Goal: Task Accomplishment & Management: Manage account settings

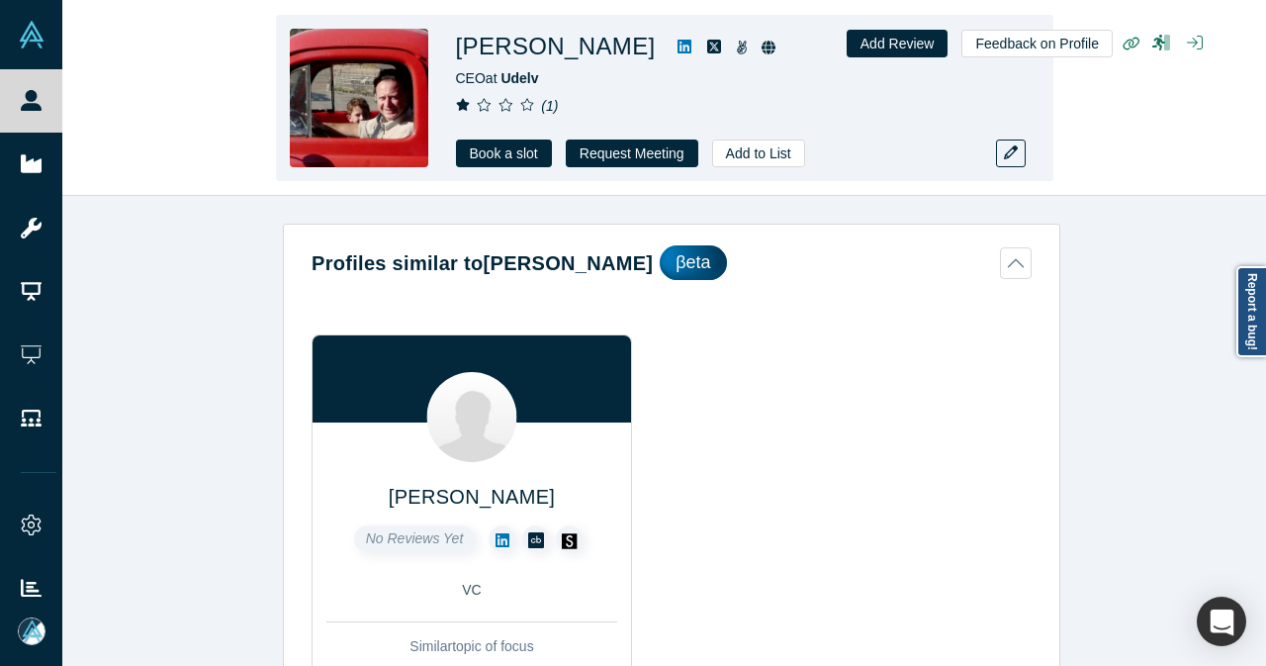
click at [678, 46] on icon at bounding box center [685, 47] width 14 height 14
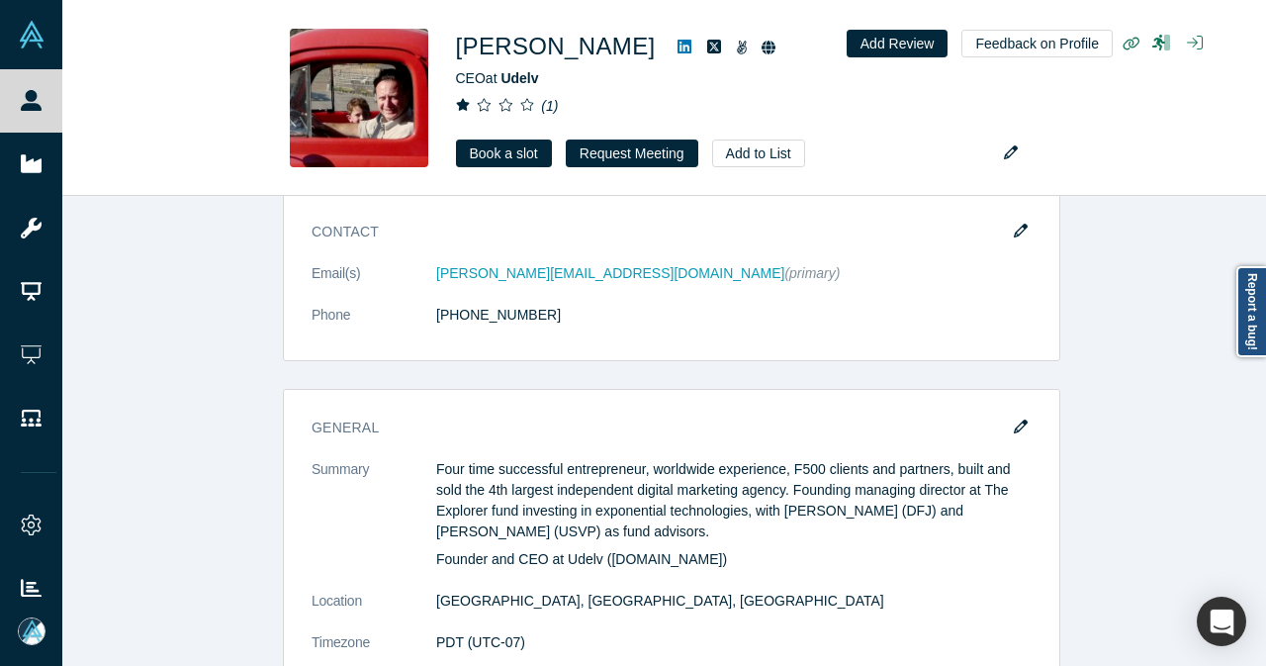
scroll to position [1583, 0]
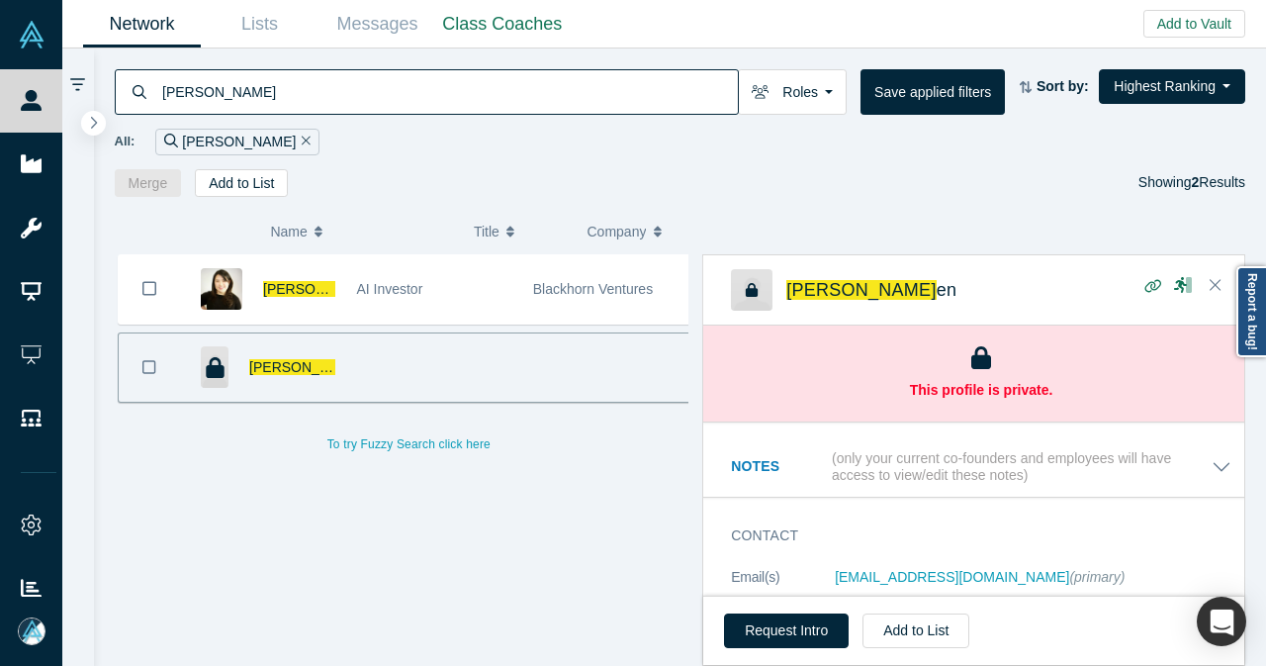
scroll to position [99, 0]
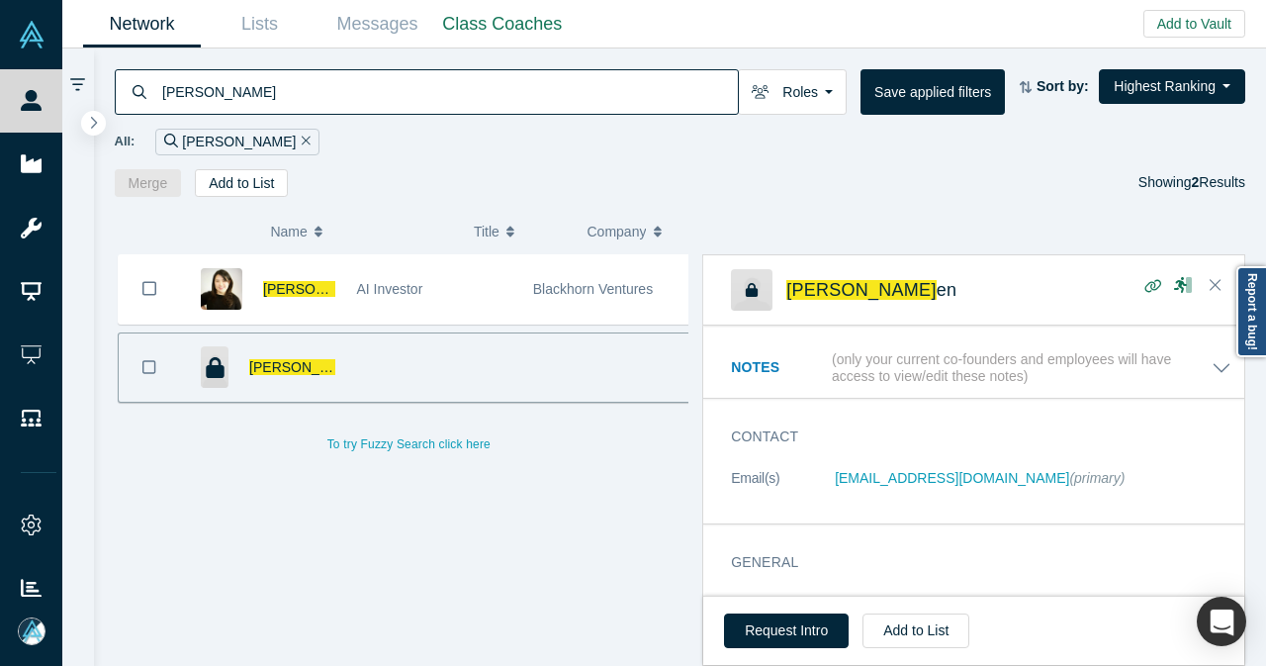
click at [296, 142] on button "Remove Filter" at bounding box center [303, 142] width 15 height 23
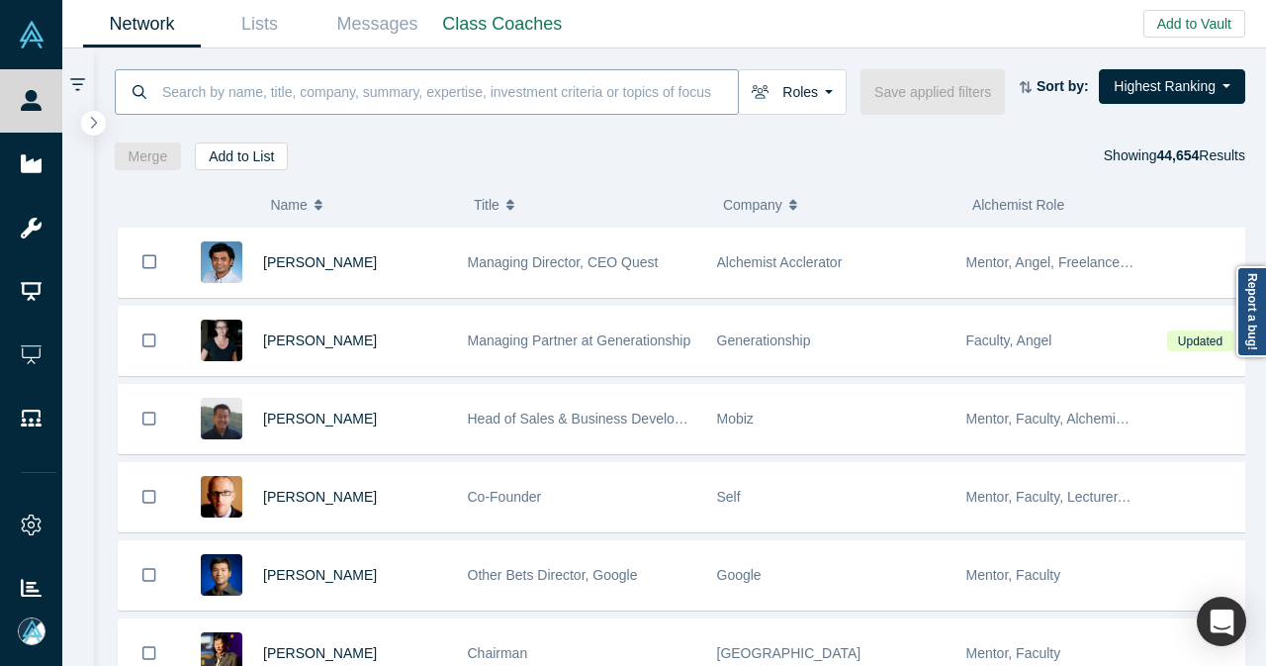
click at [267, 95] on input at bounding box center [449, 91] width 578 height 47
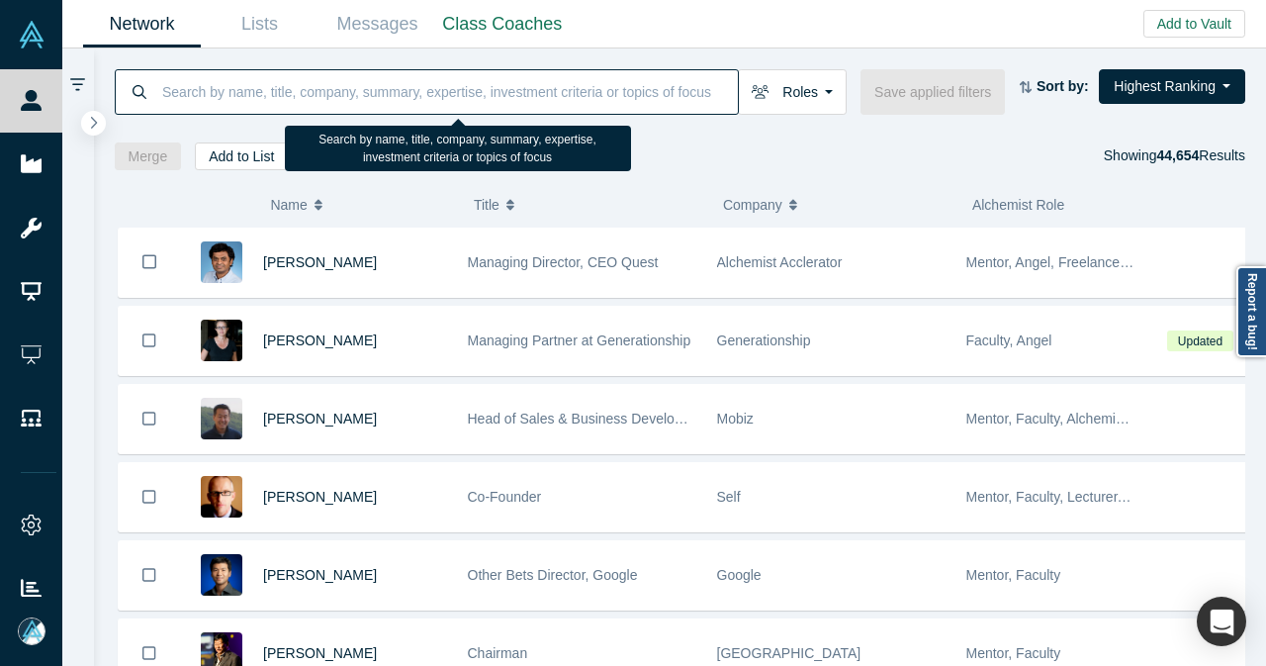
paste input "Creathor Ventures"
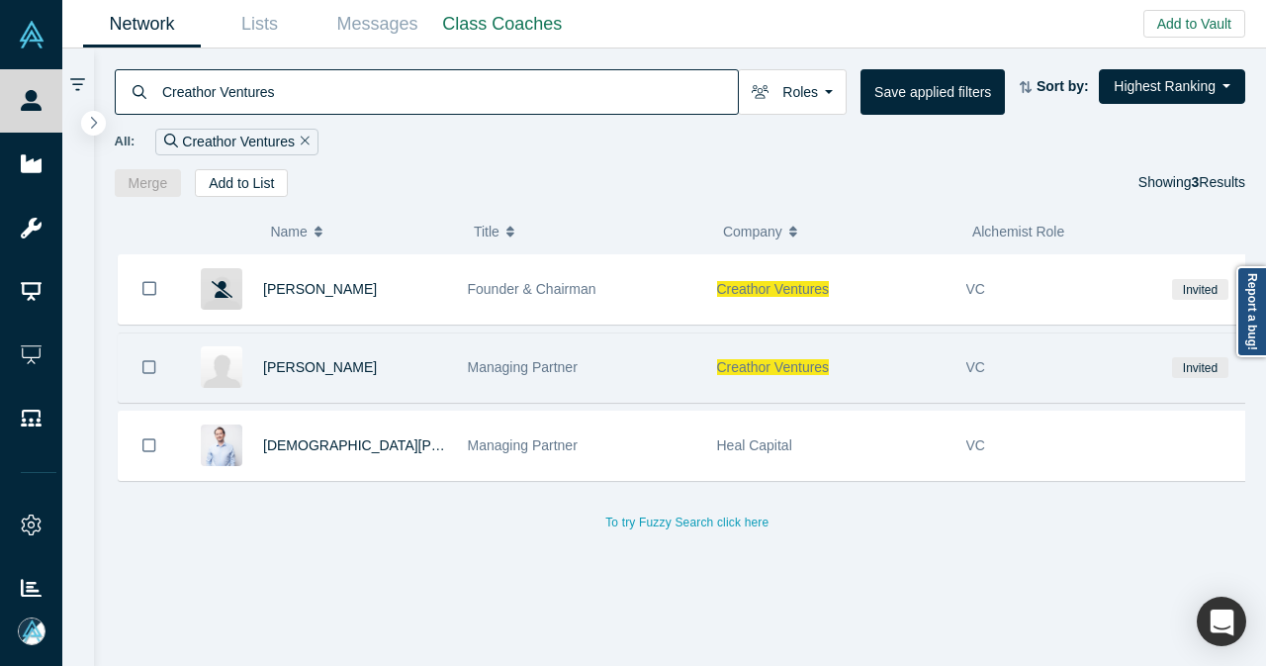
click at [140, 365] on button "Bookmark" at bounding box center [149, 367] width 61 height 68
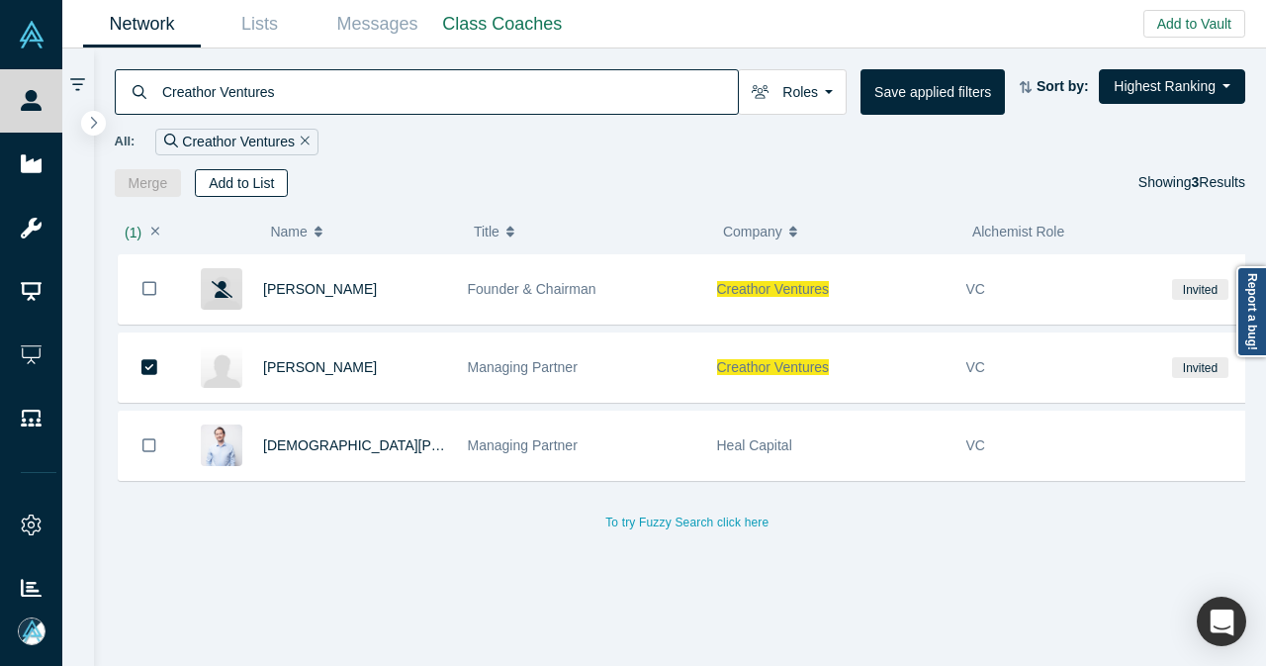
click at [268, 178] on button "Add to List" at bounding box center [241, 183] width 93 height 28
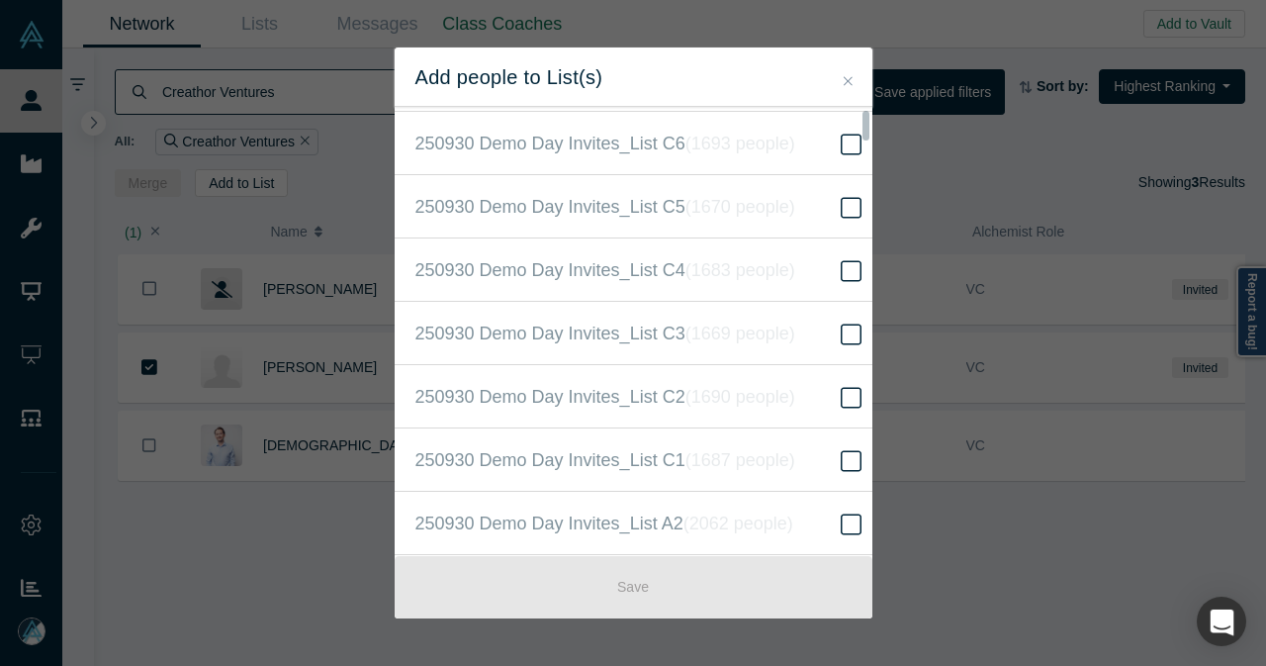
scroll to position [396, 0]
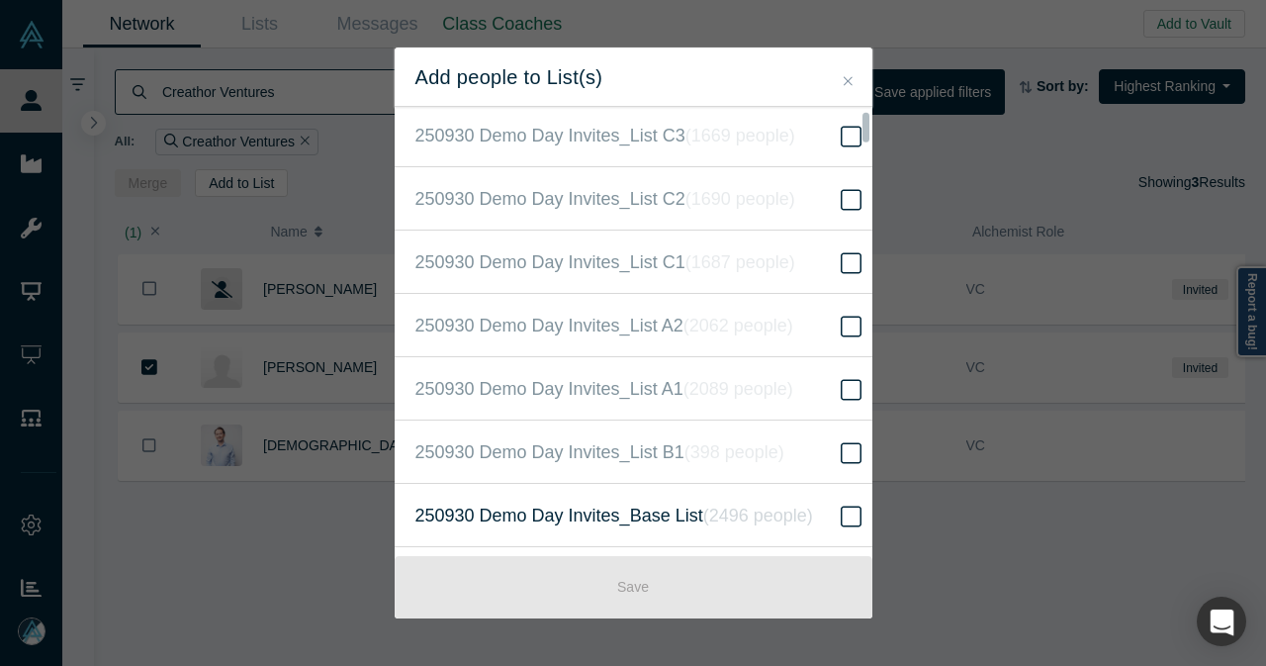
click at [819, 506] on label "250930 Demo Day Invites_Base List ( 2496 people )" at bounding box center [641, 515] width 493 height 63
click at [0, 0] on input "250930 Demo Day Invites_Base List ( 2496 people )" at bounding box center [0, 0] width 0 height 0
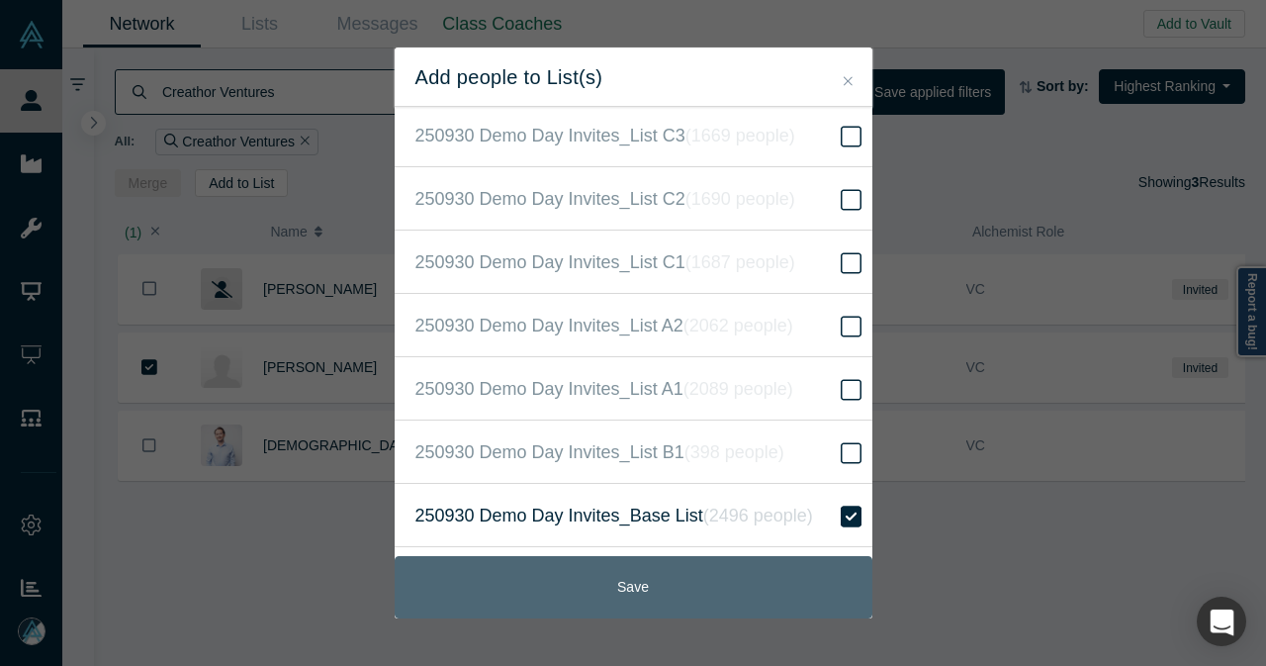
click at [701, 580] on button "Save" at bounding box center [634, 587] width 478 height 62
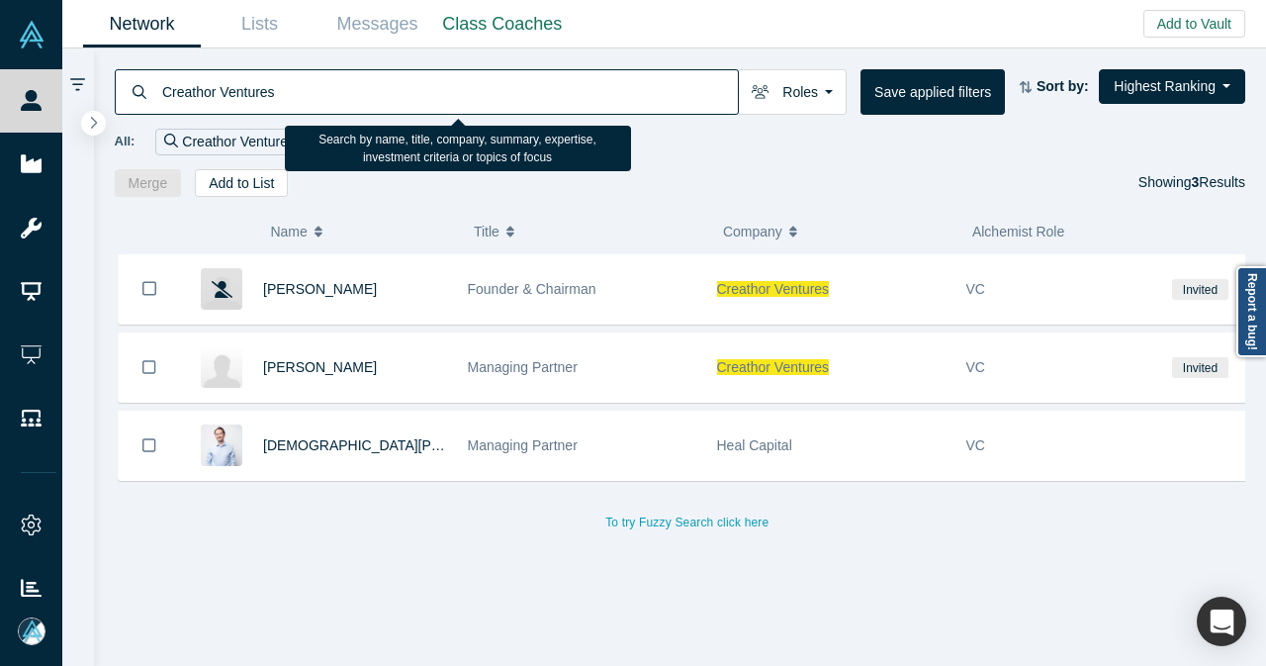
drag, startPoint x: 274, startPoint y: 85, endPoint x: 165, endPoint y: 86, distance: 108.8
click at [165, 86] on input "Creathor Ventures" at bounding box center [449, 91] width 578 height 47
paste input "Sweet Capital"
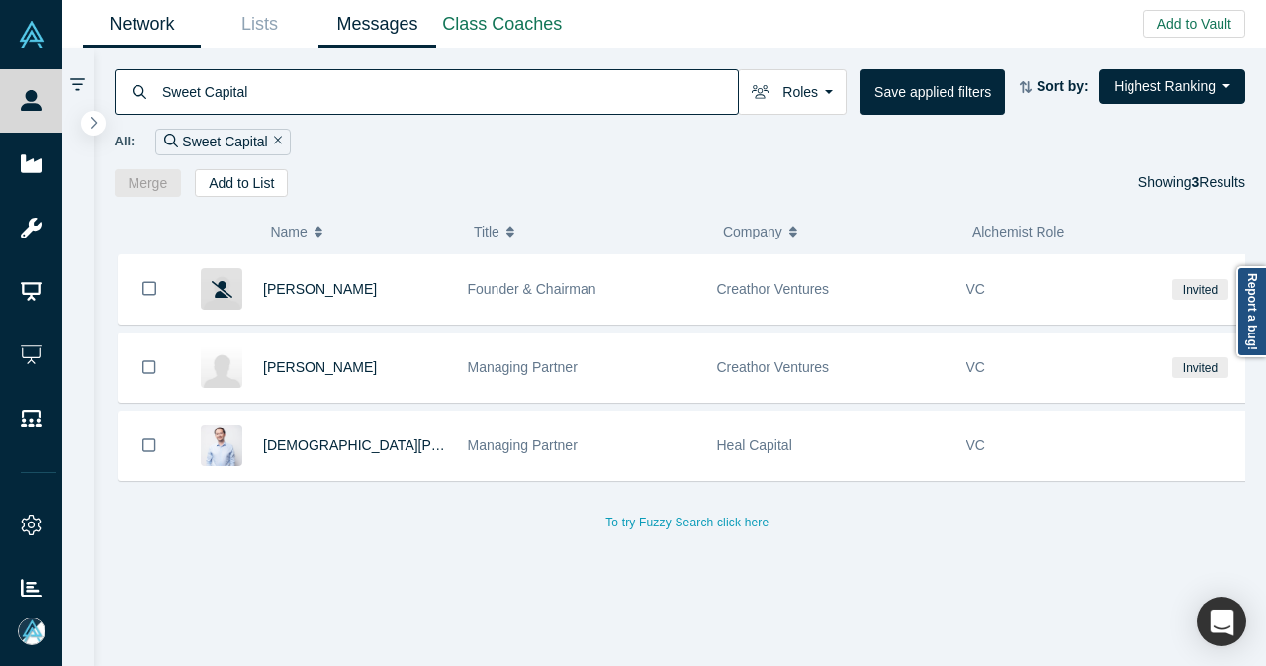
type input "Sweet Capital"
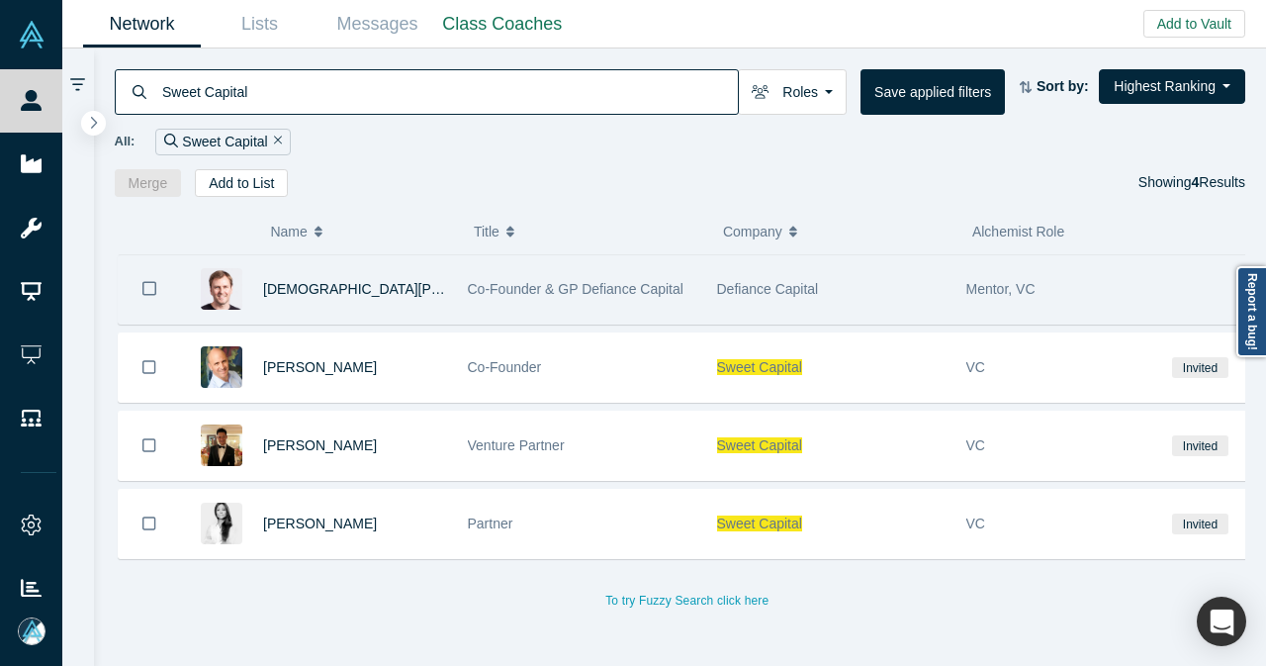
click at [162, 292] on button "Bookmark" at bounding box center [149, 288] width 61 height 69
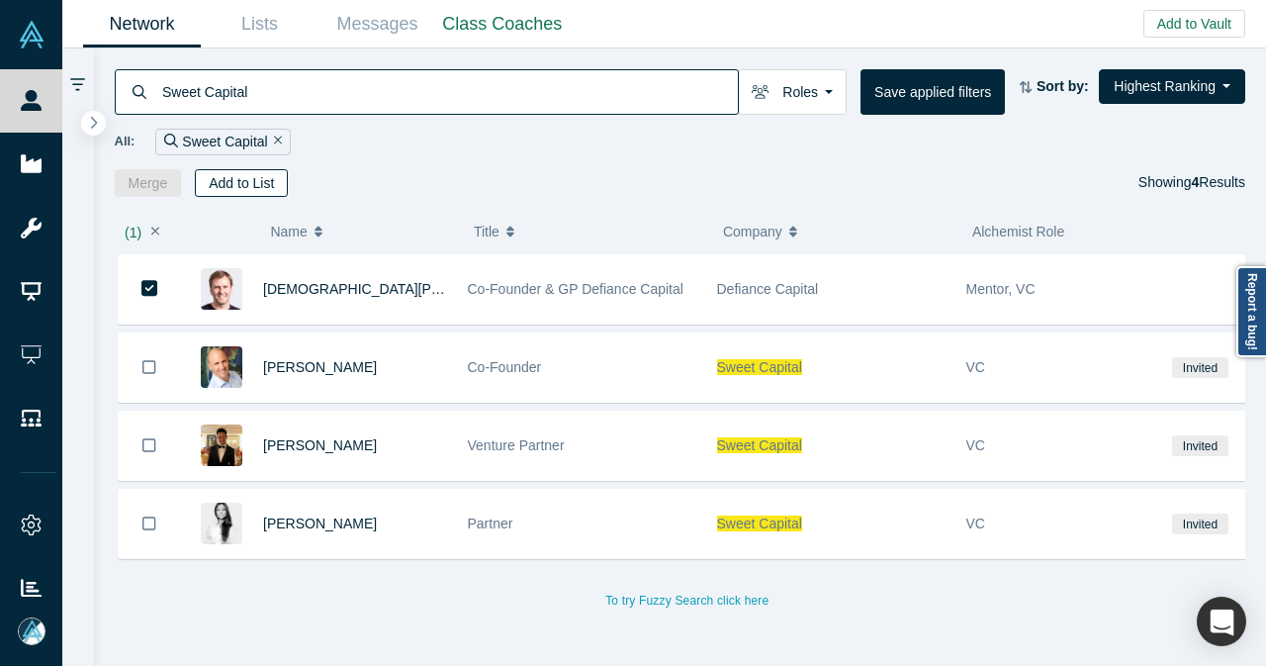
click at [269, 181] on button "Add to List" at bounding box center [241, 183] width 93 height 28
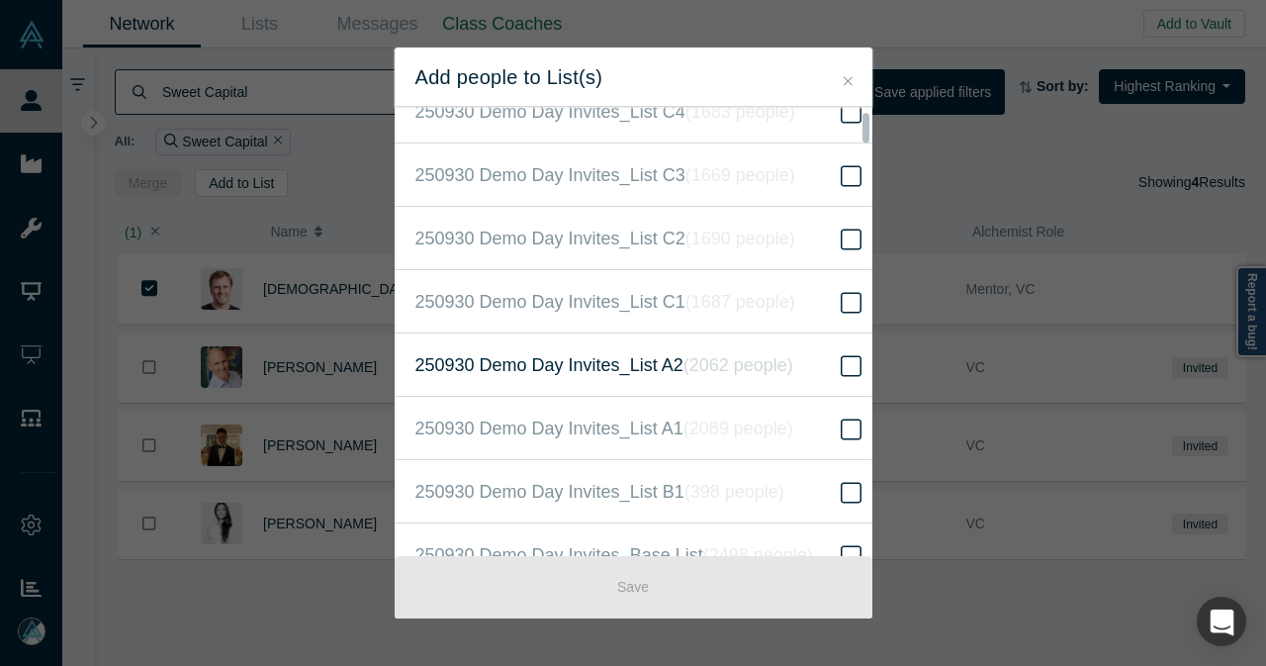
scroll to position [495, 0]
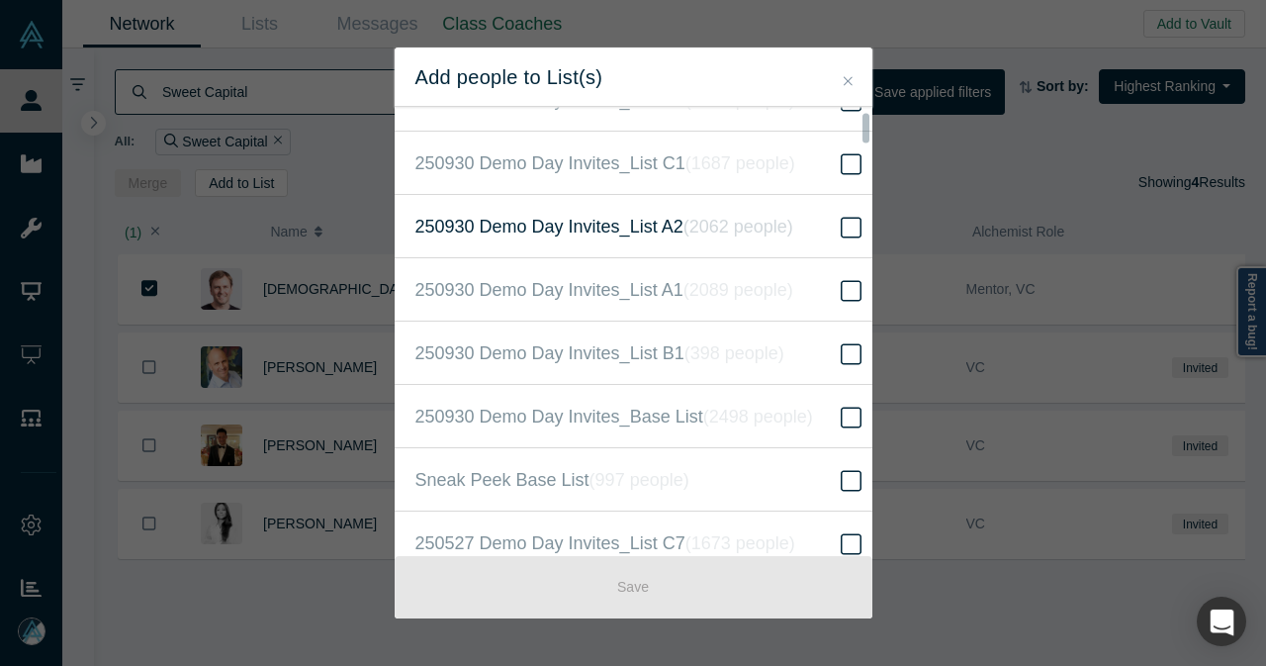
click at [675, 419] on span "250930 Demo Day Invites_Base List ( 2498 people )" at bounding box center [615, 417] width 398 height 28
click at [0, 0] on input "250930 Demo Day Invites_Base List ( 2498 people )" at bounding box center [0, 0] width 0 height 0
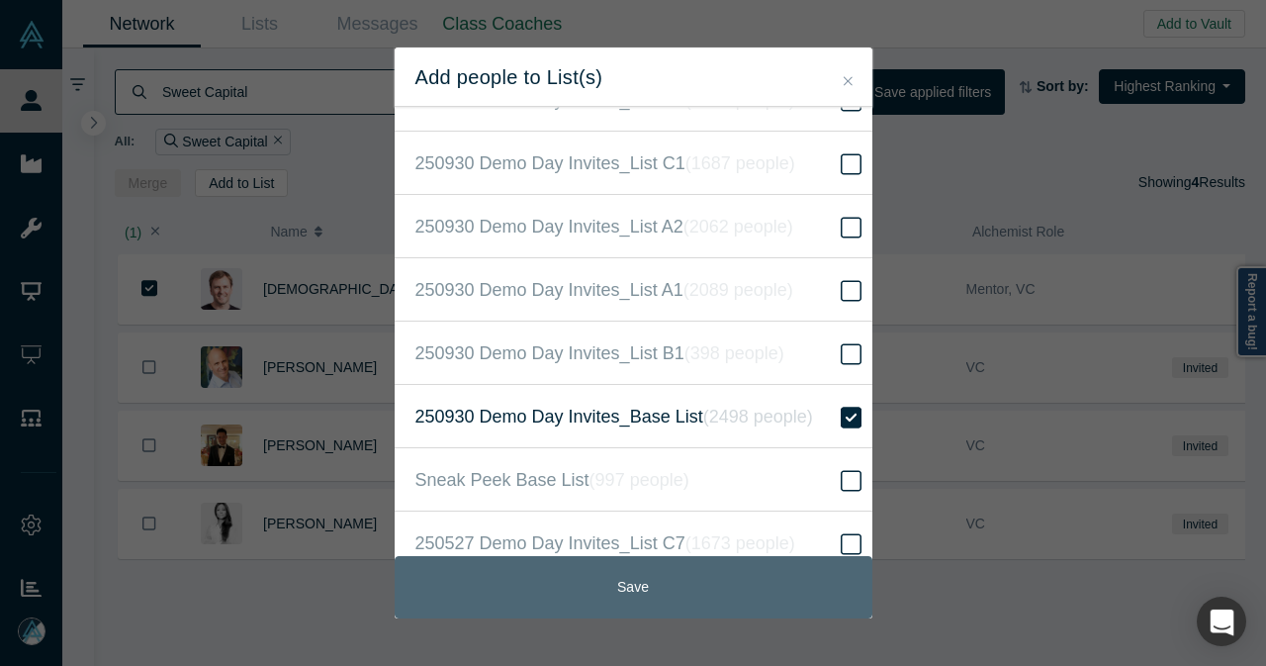
click at [626, 581] on button "Save" at bounding box center [634, 587] width 478 height 62
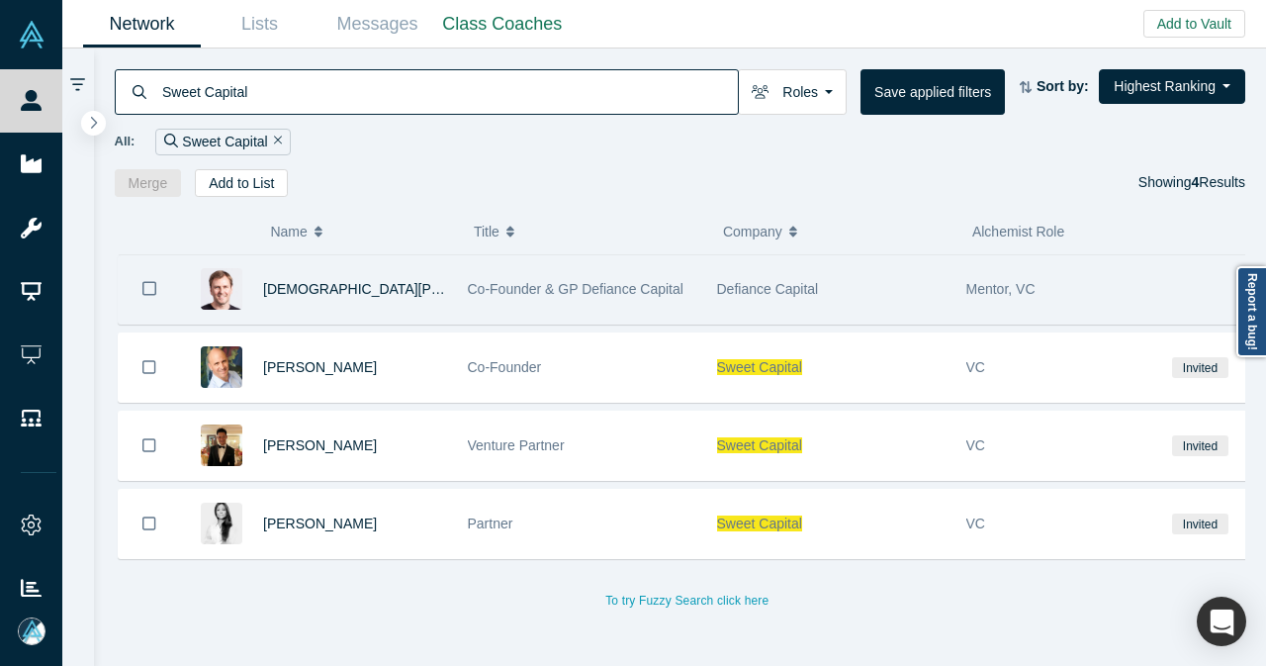
click at [414, 286] on div "Christian Dorffer" at bounding box center [355, 289] width 184 height 68
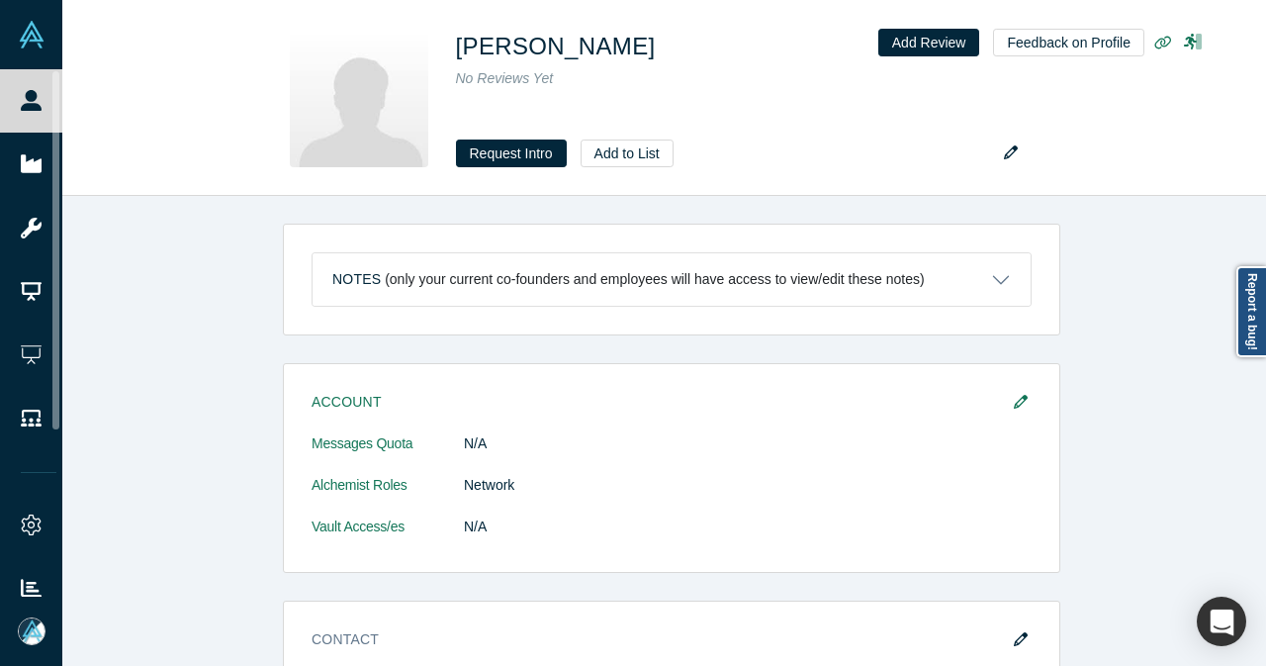
click at [77, 94] on link "People" at bounding box center [38, 100] width 77 height 63
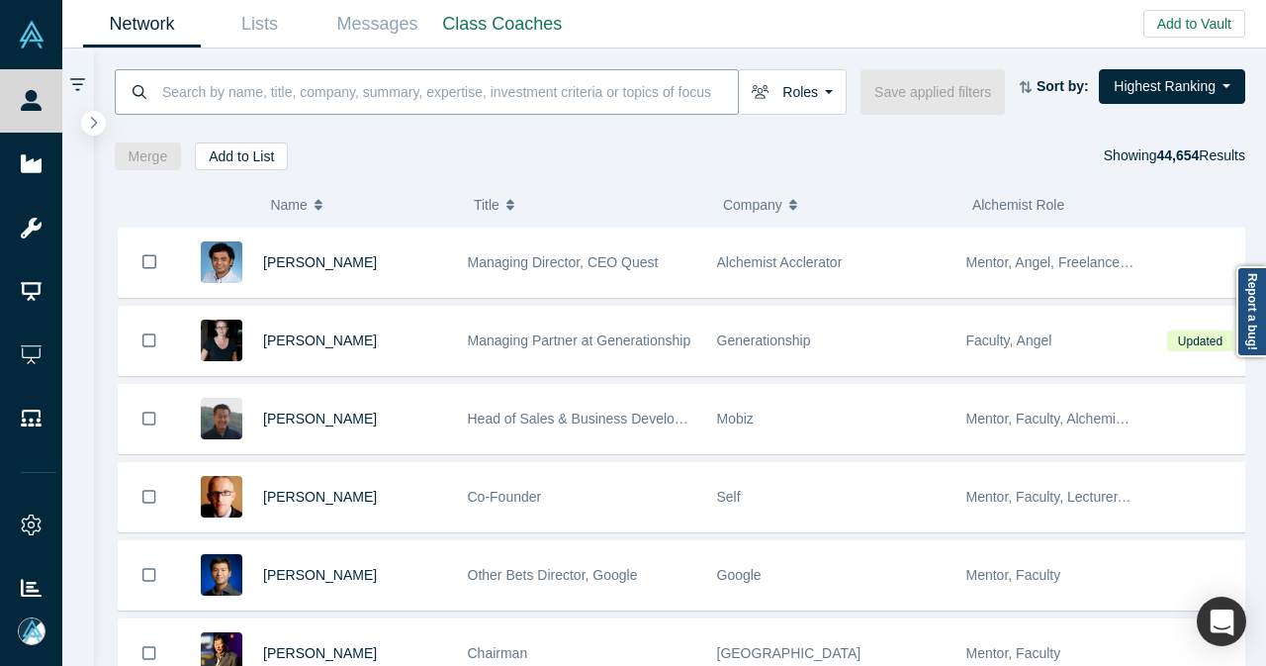
click at [304, 88] on input at bounding box center [449, 91] width 578 height 47
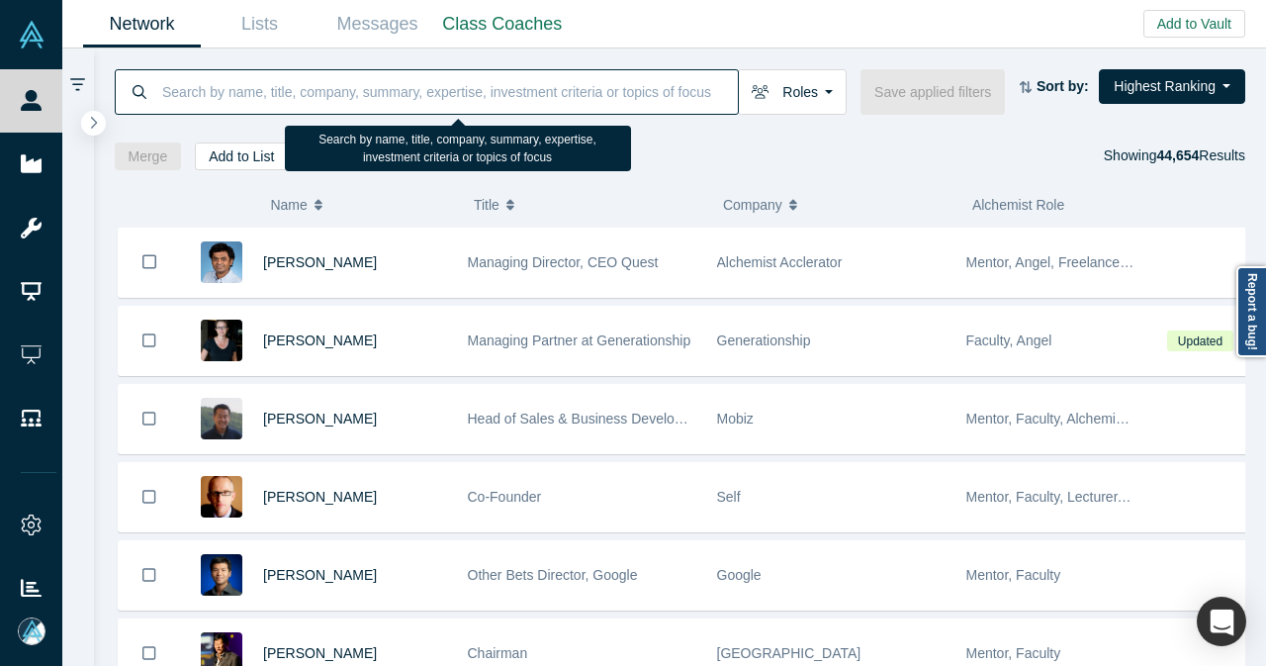
paste input "De La Cruz"
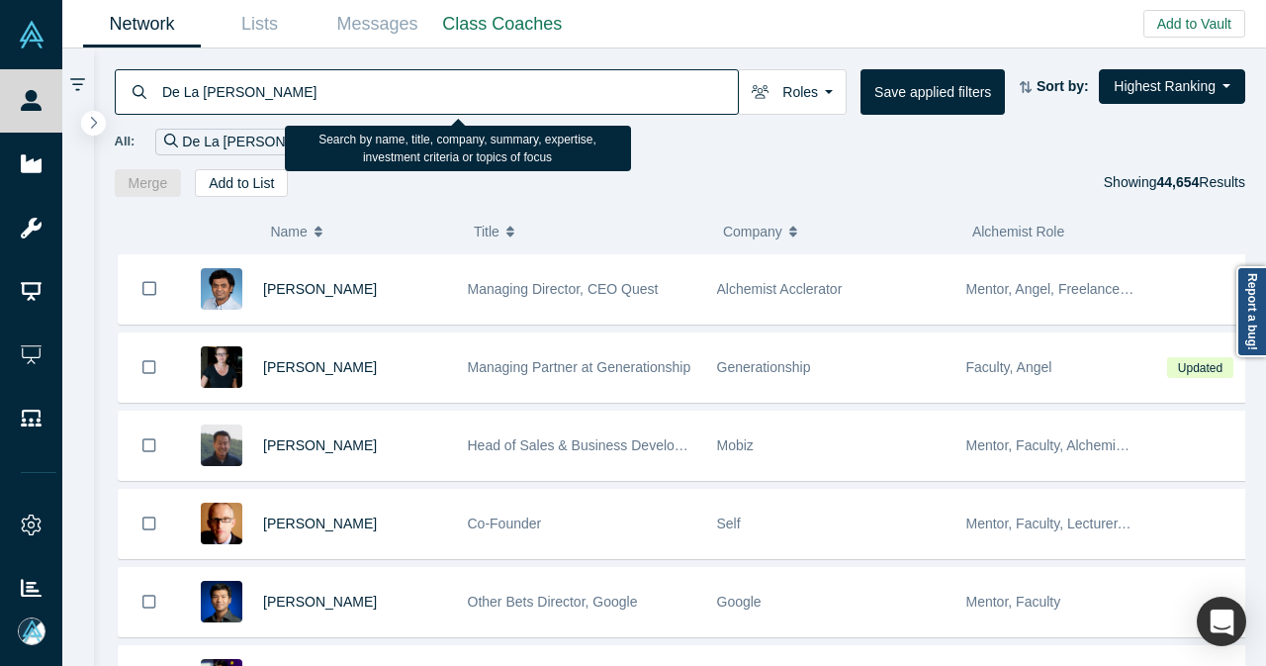
click at [304, 88] on input "De La Cruz" at bounding box center [449, 91] width 578 height 47
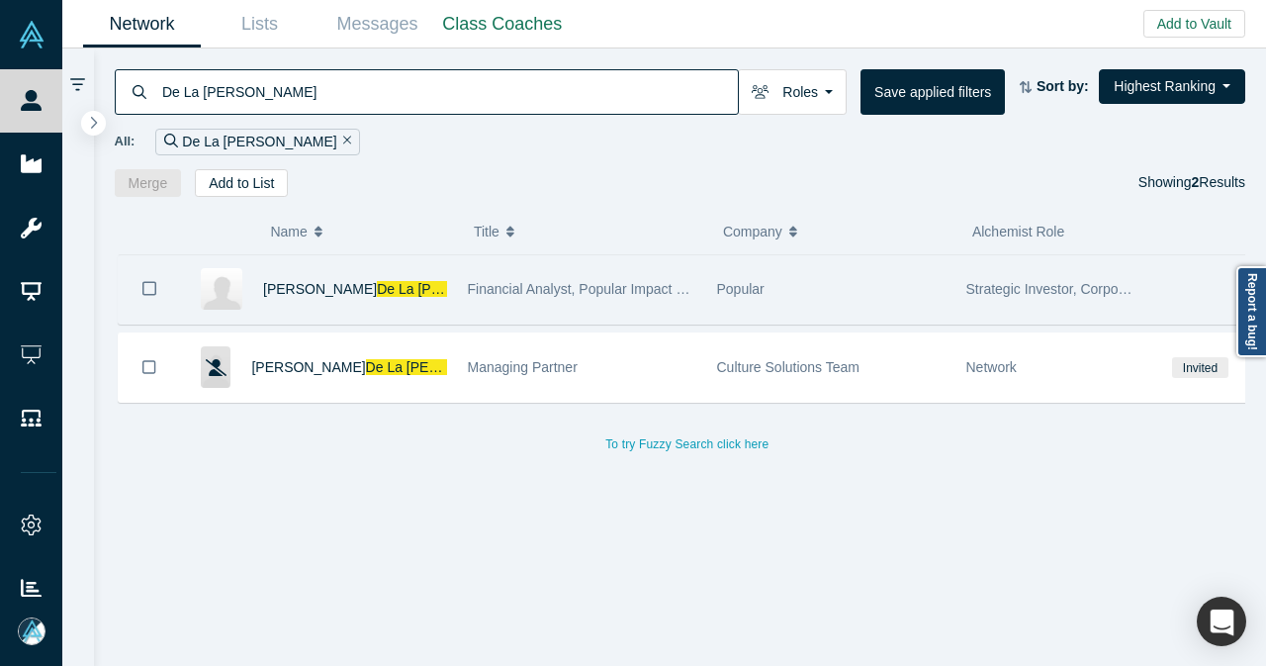
click at [135, 295] on button "Bookmark" at bounding box center [149, 288] width 61 height 69
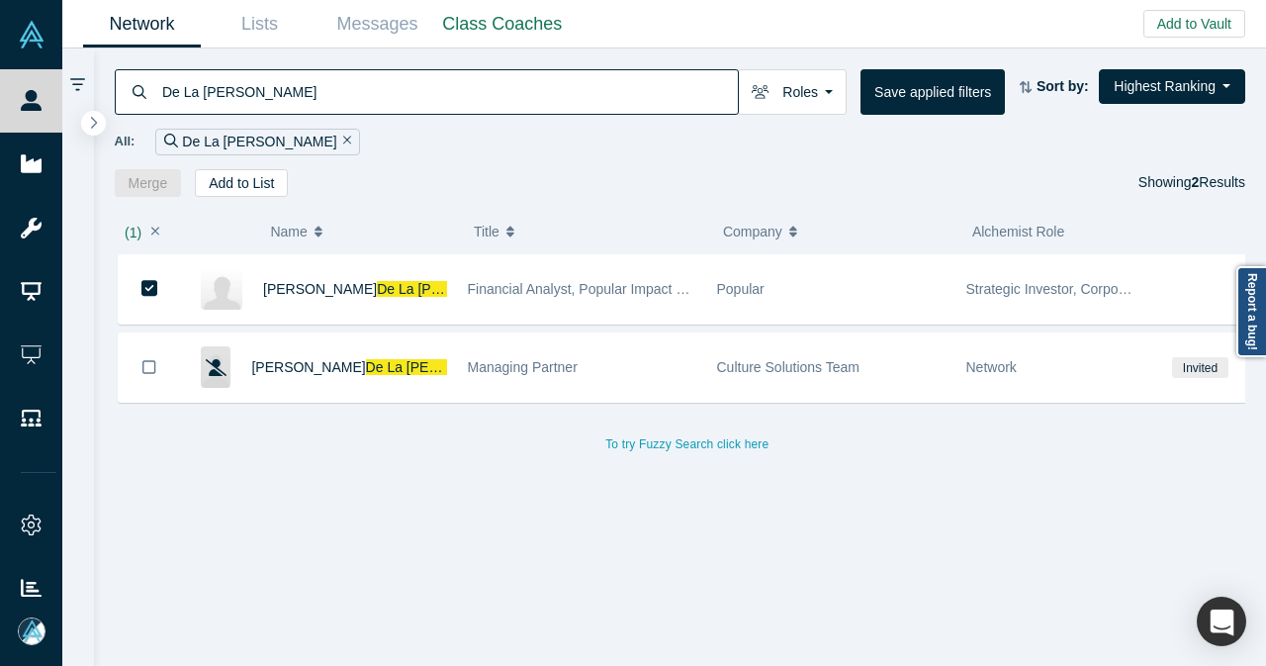
click at [241, 197] on div "( 1 ) Name Title Company Alchemist Role César De La Cruz Financial Analyst, Pop…" at bounding box center [680, 432] width 1173 height 470
click at [245, 190] on button "Add to List" at bounding box center [241, 183] width 93 height 28
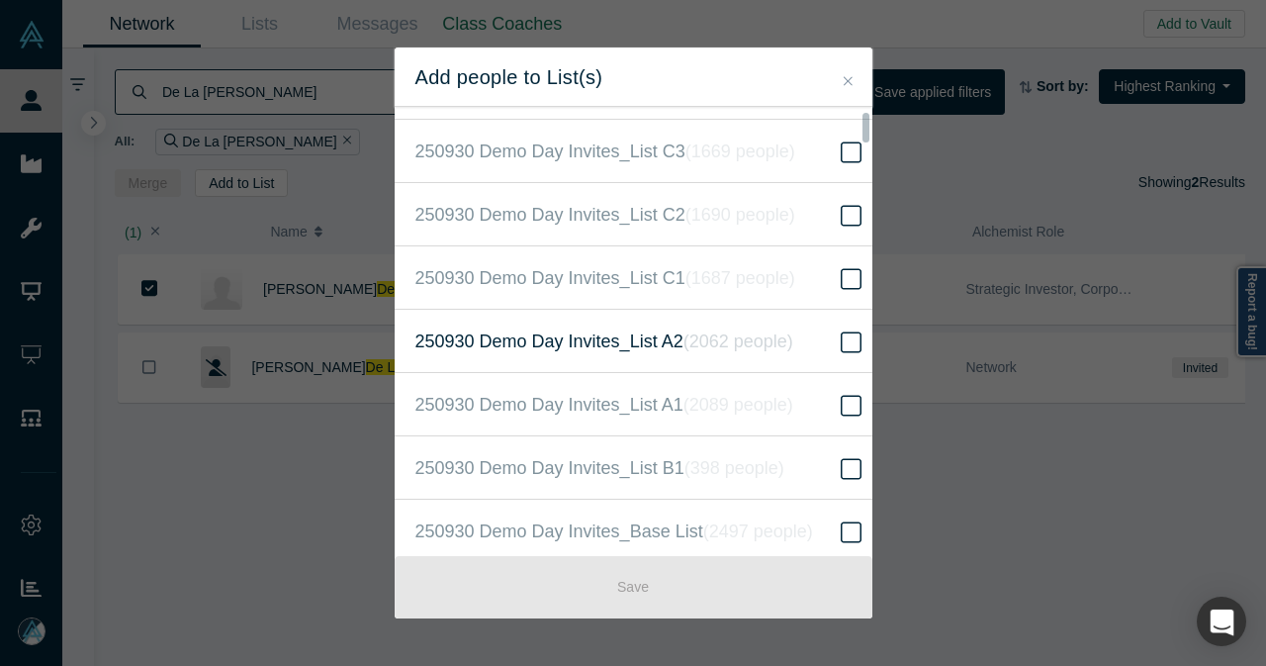
scroll to position [495, 0]
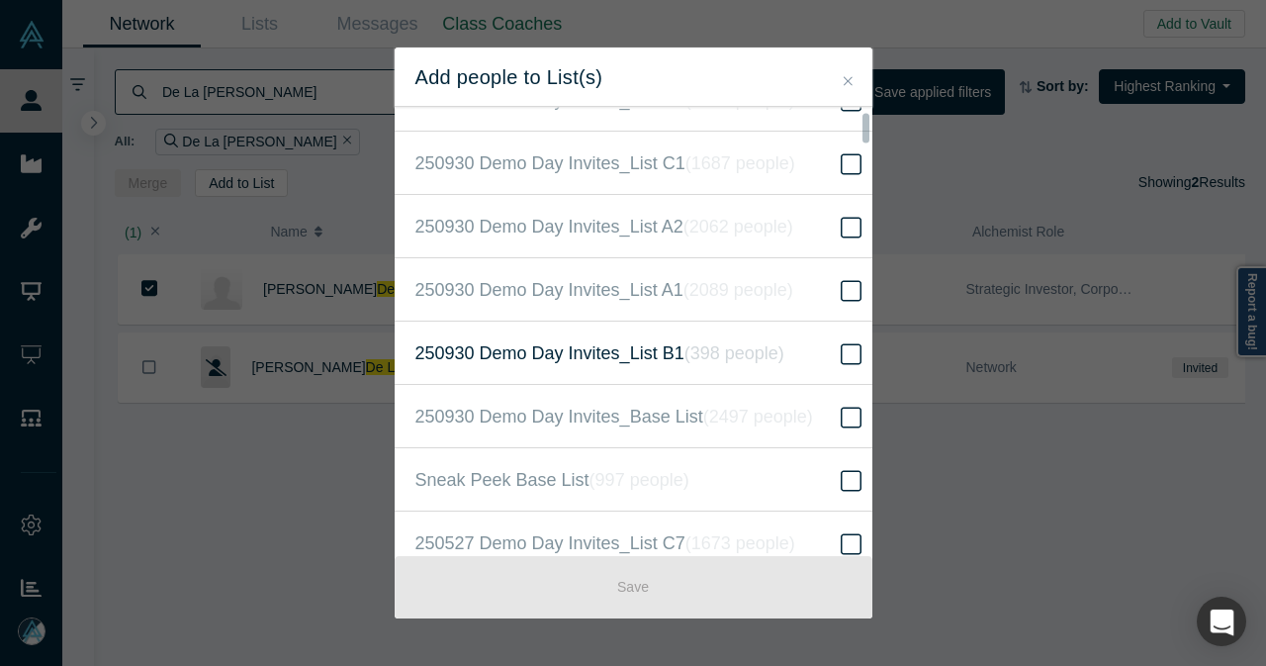
click at [690, 357] on icon "( 398 people )" at bounding box center [735, 353] width 100 height 20
click at [0, 0] on input "250930 Demo Day Invites_List B1 ( 398 people )" at bounding box center [0, 0] width 0 height 0
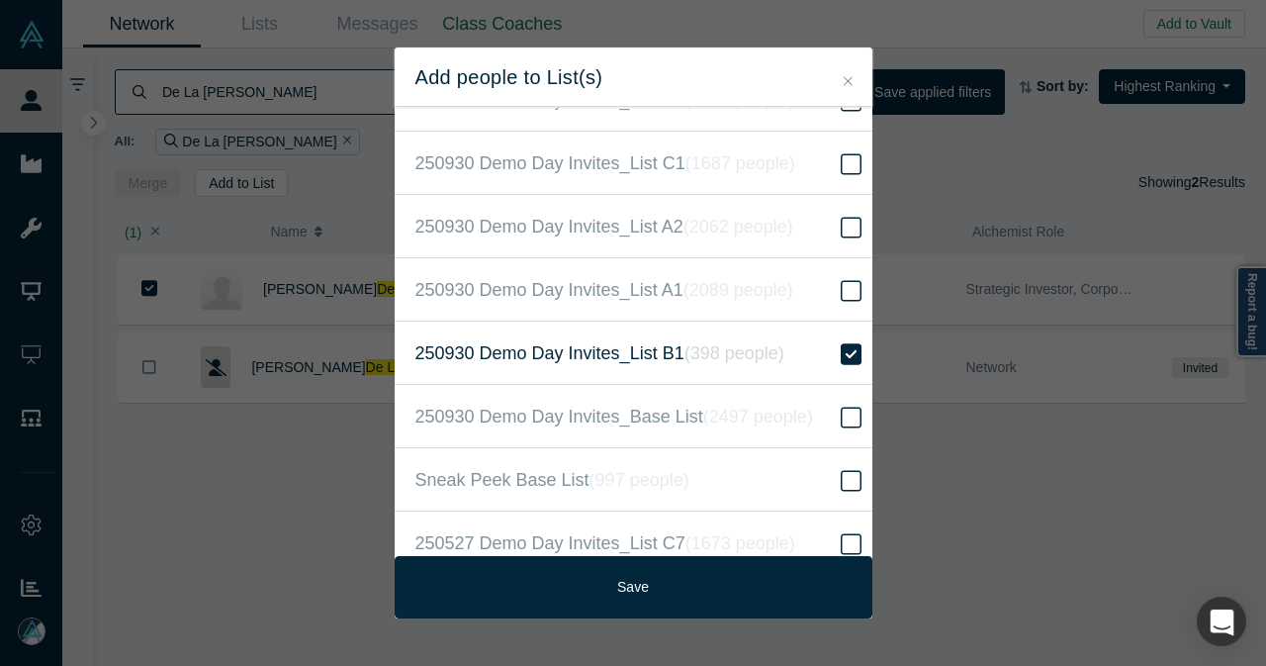
click at [710, 349] on icon "( 398 people )" at bounding box center [735, 353] width 100 height 20
click at [0, 0] on input "250930 Demo Day Invites_List B1 ( 398 people )" at bounding box center [0, 0] width 0 height 0
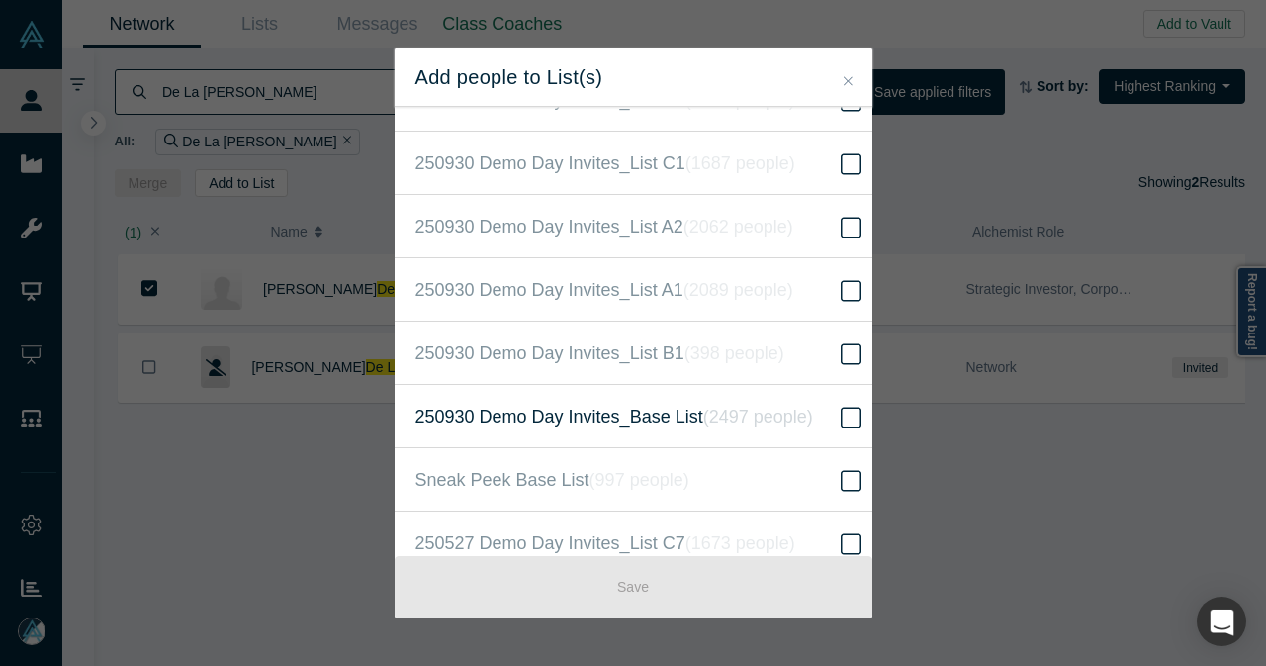
click at [714, 413] on icon "( 2497 people )" at bounding box center [758, 417] width 110 height 20
click at [0, 0] on input "250930 Demo Day Invites_Base List ( 2497 people )" at bounding box center [0, 0] width 0 height 0
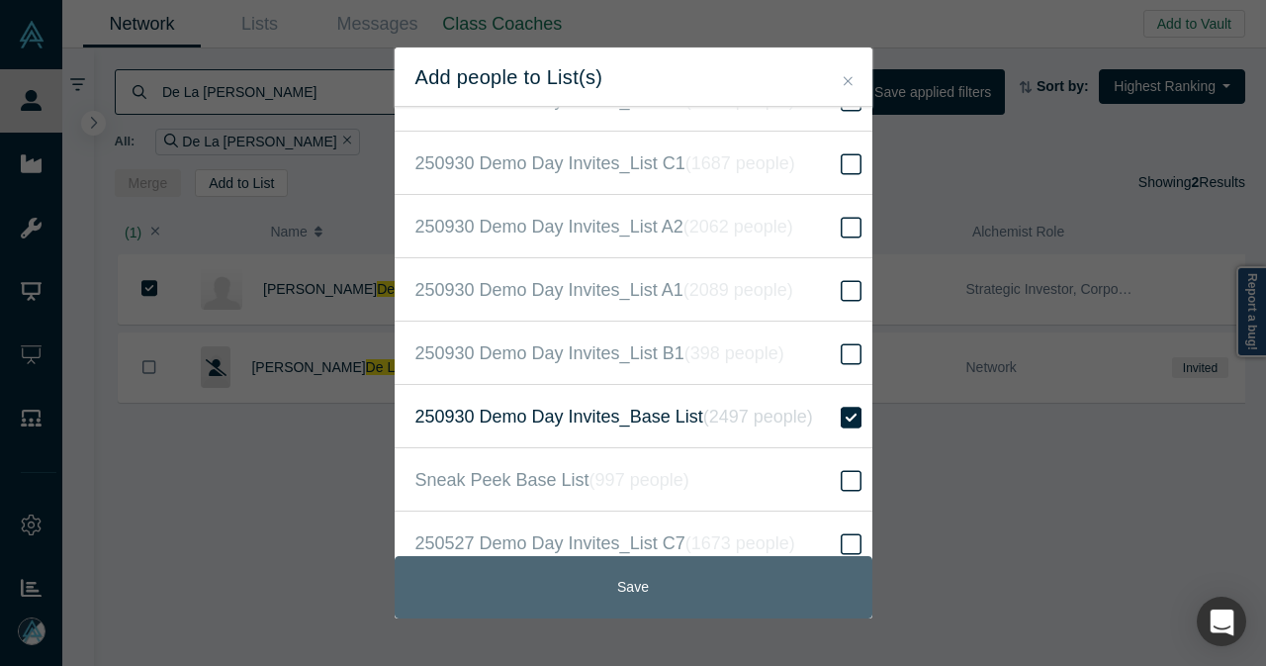
click at [554, 574] on button "Save" at bounding box center [634, 587] width 478 height 62
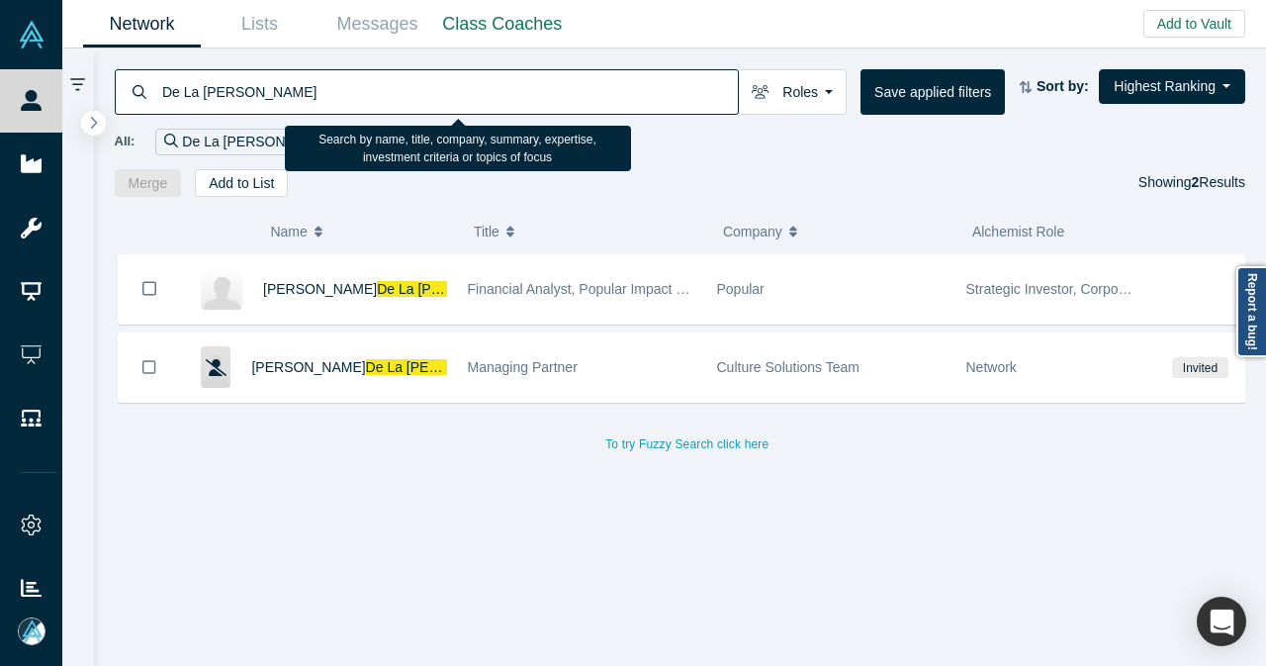
drag, startPoint x: 225, startPoint y: 101, endPoint x: 143, endPoint y: 100, distance: 81.1
click at [143, 100] on div "De La Cruz" at bounding box center [427, 92] width 624 height 46
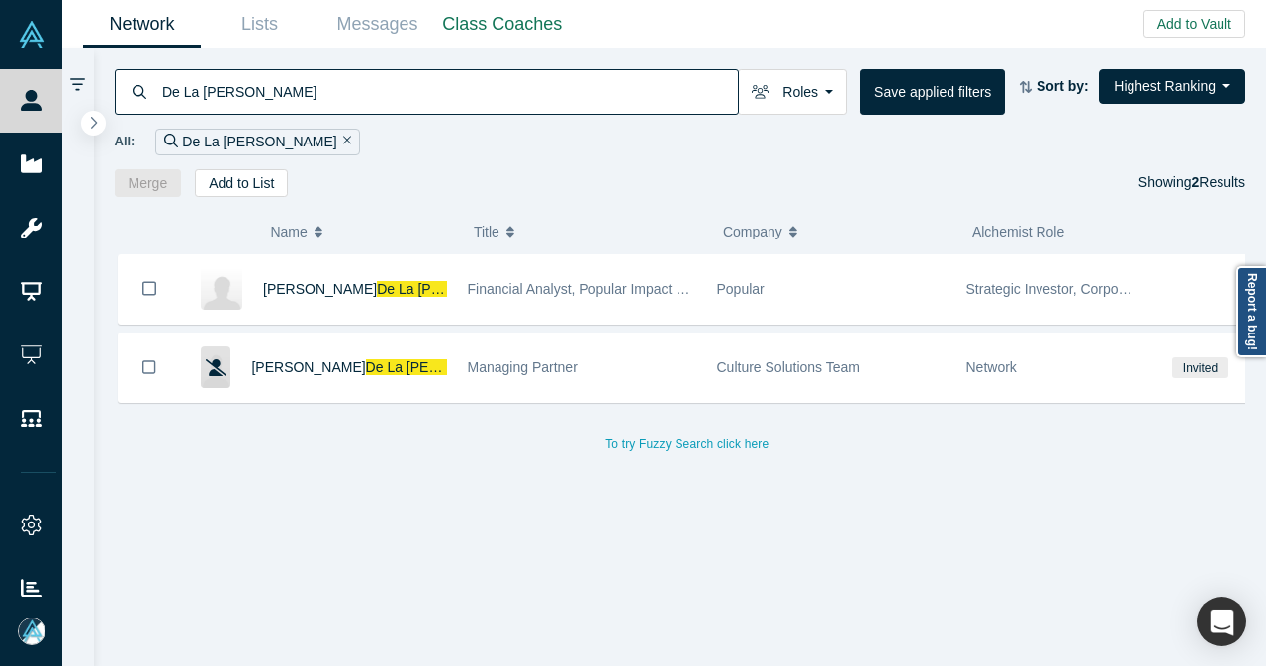
paste input "christian@sweetcapital.com"
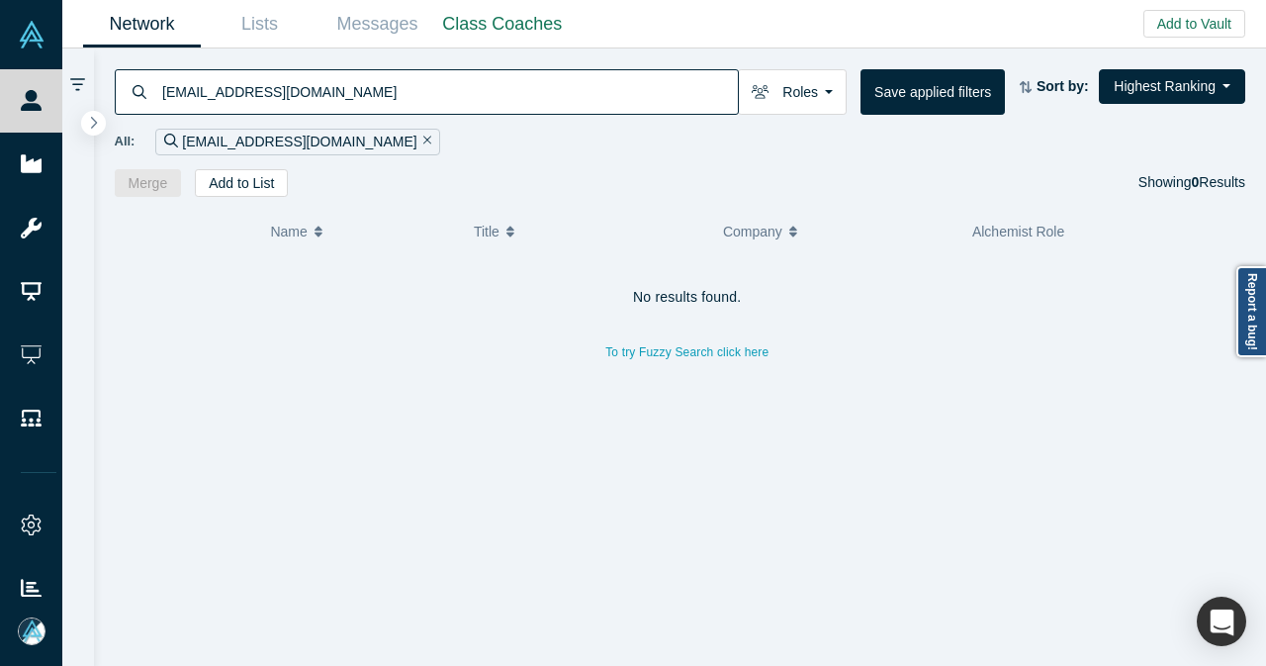
type input "christian@sweetcapital.com"
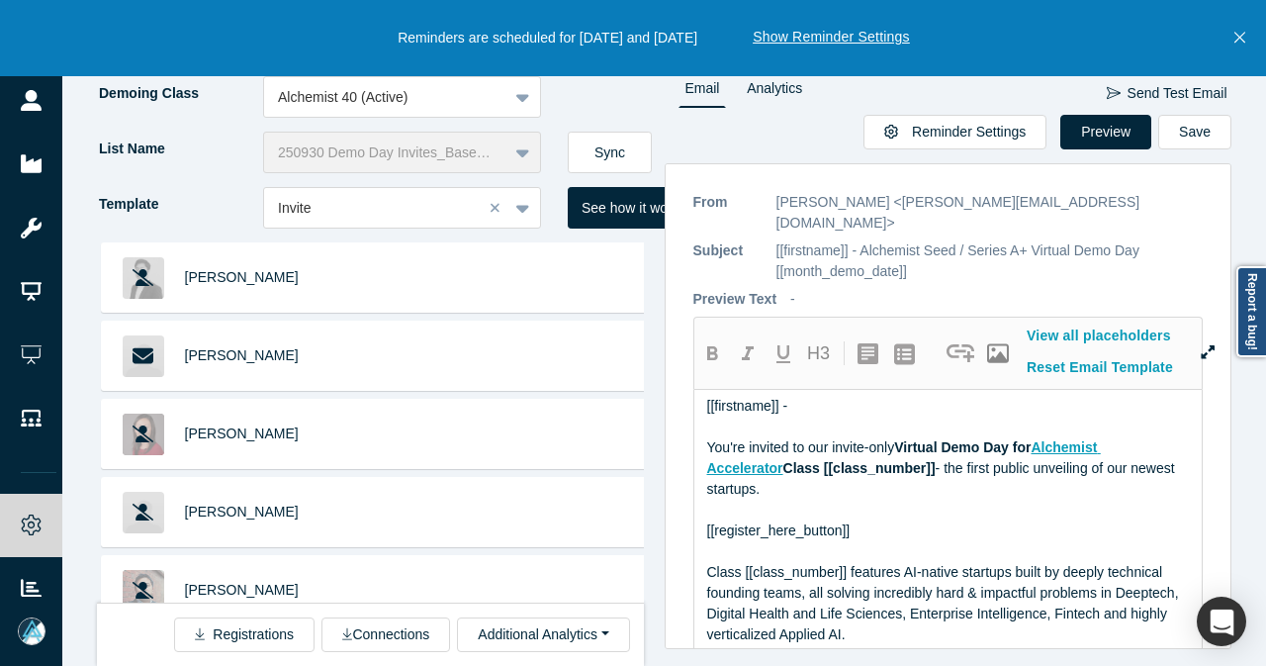
click at [1234, 36] on button "Close" at bounding box center [1240, 38] width 25 height 76
